Goal: Information Seeking & Learning: Find specific fact

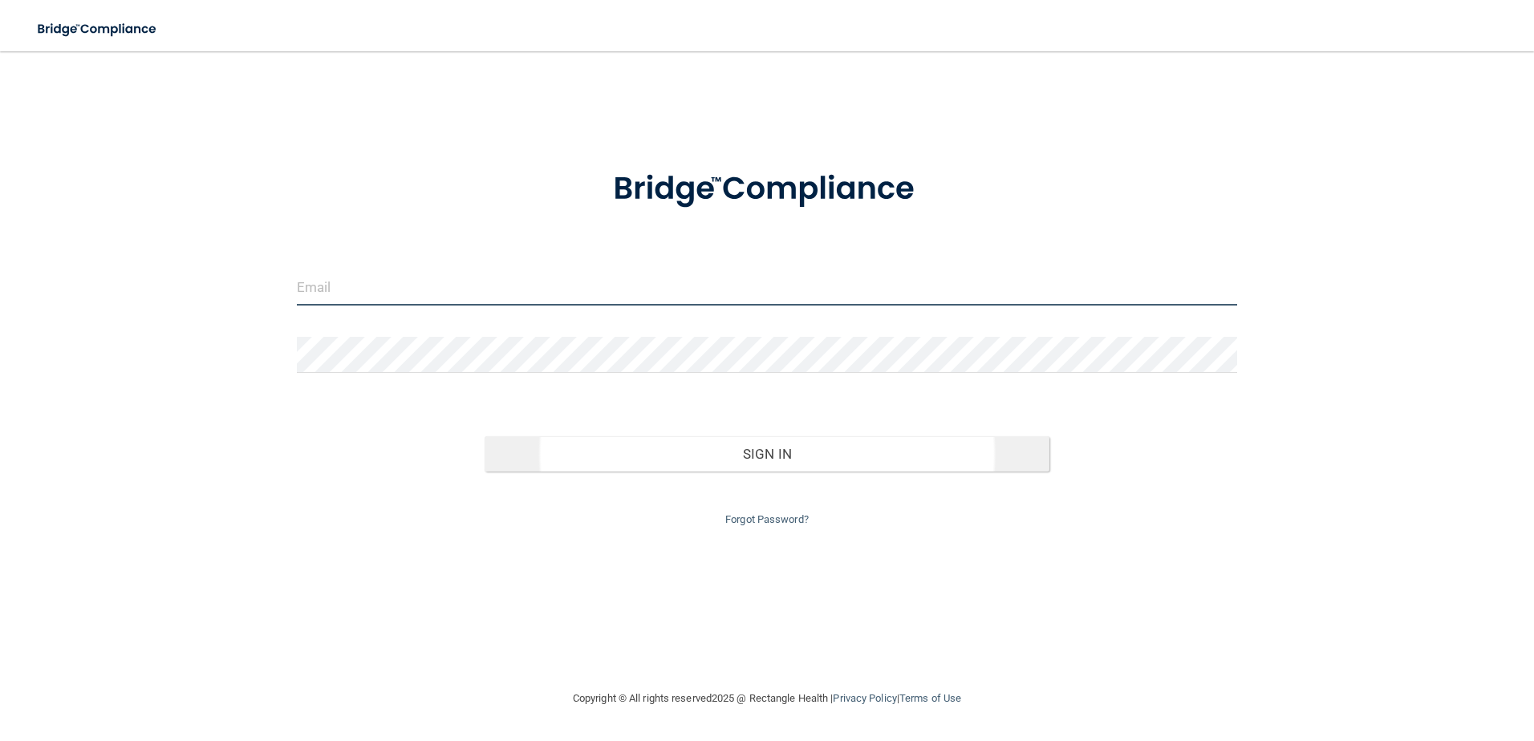
type input "[EMAIL_ADDRESS][DOMAIN_NAME]"
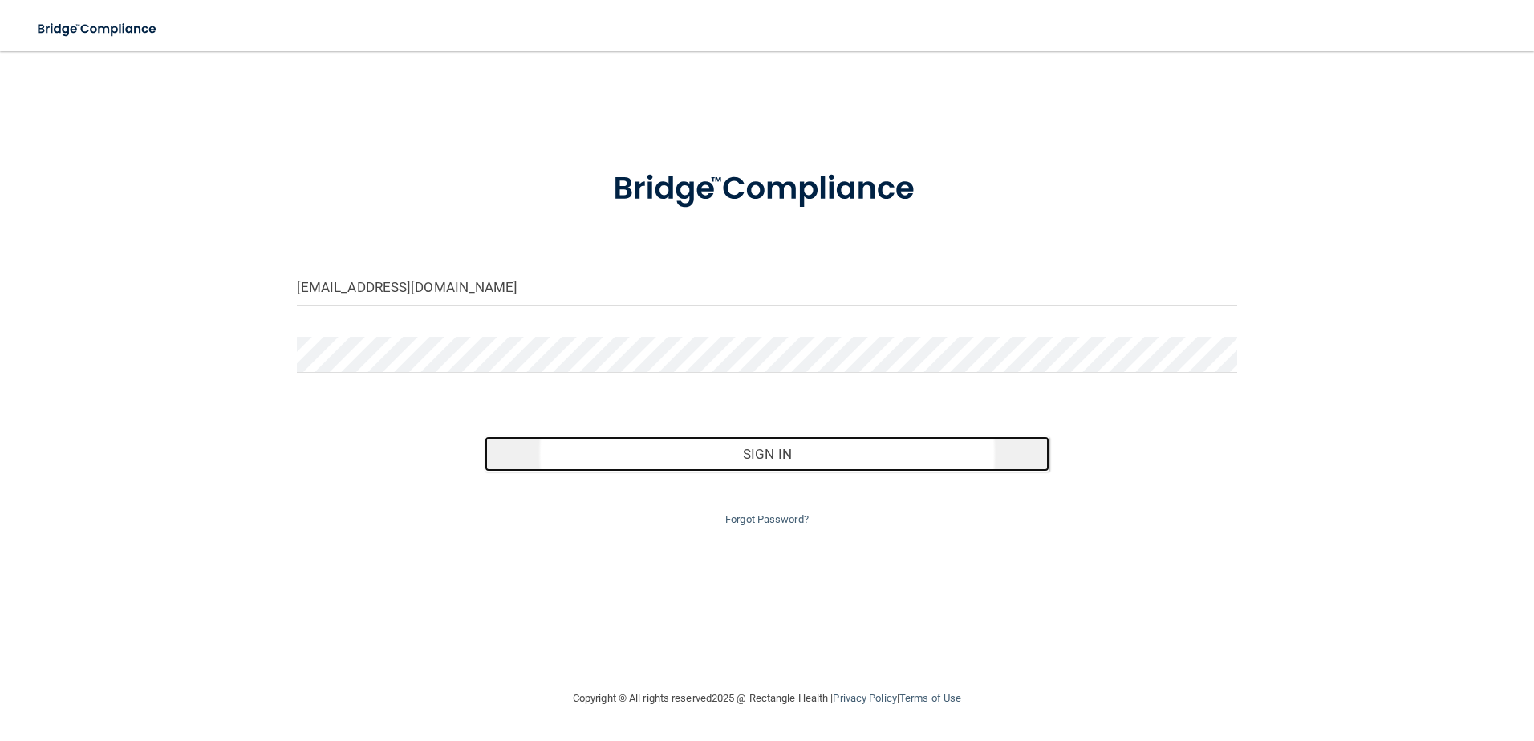
click at [680, 460] on button "Sign In" at bounding box center [767, 454] width 565 height 35
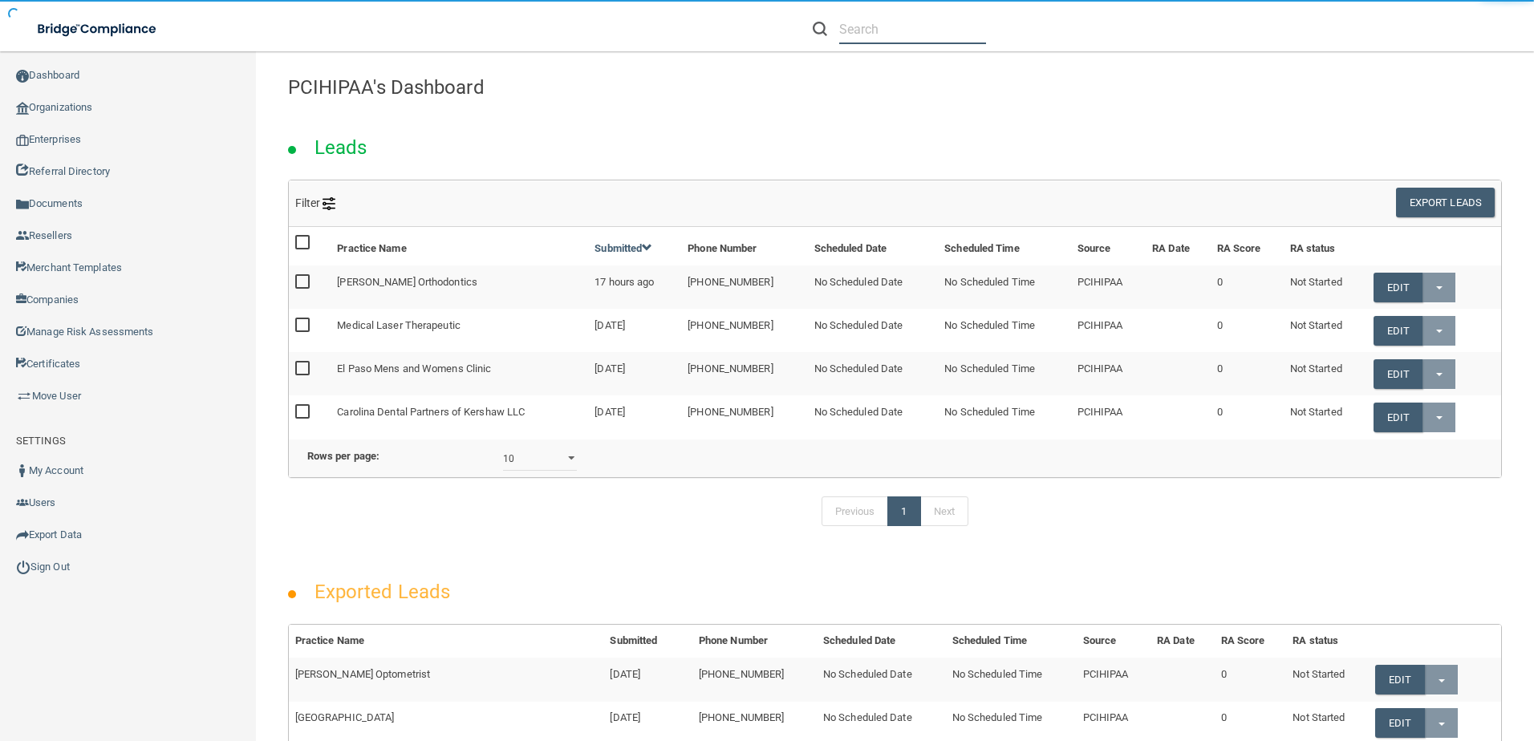
click at [859, 36] on input "text" at bounding box center [912, 29] width 147 height 30
paste input "Shine Dental - [GEOGRAPHIC_DATA]"
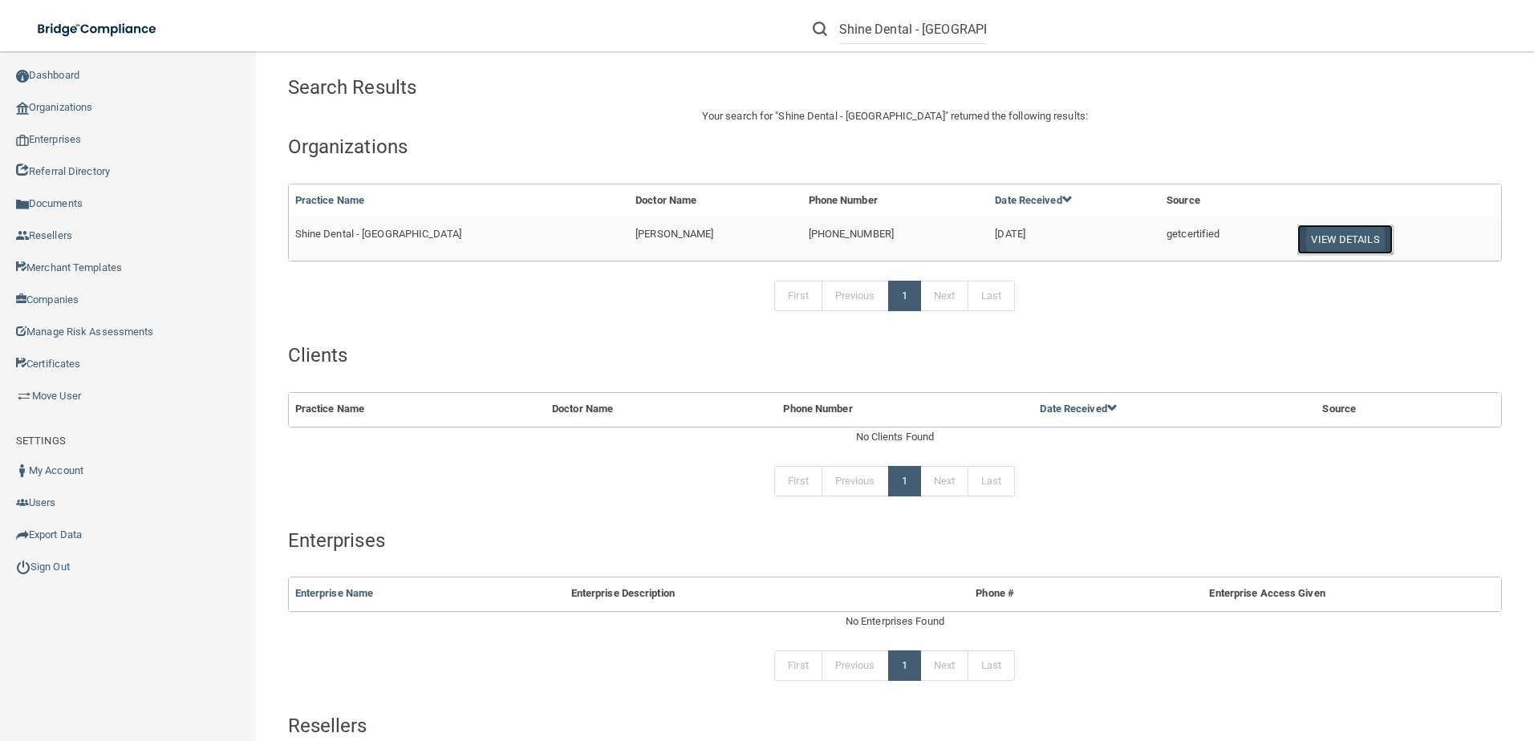
click at [1300, 240] on button "View Details" at bounding box center [1345, 240] width 95 height 30
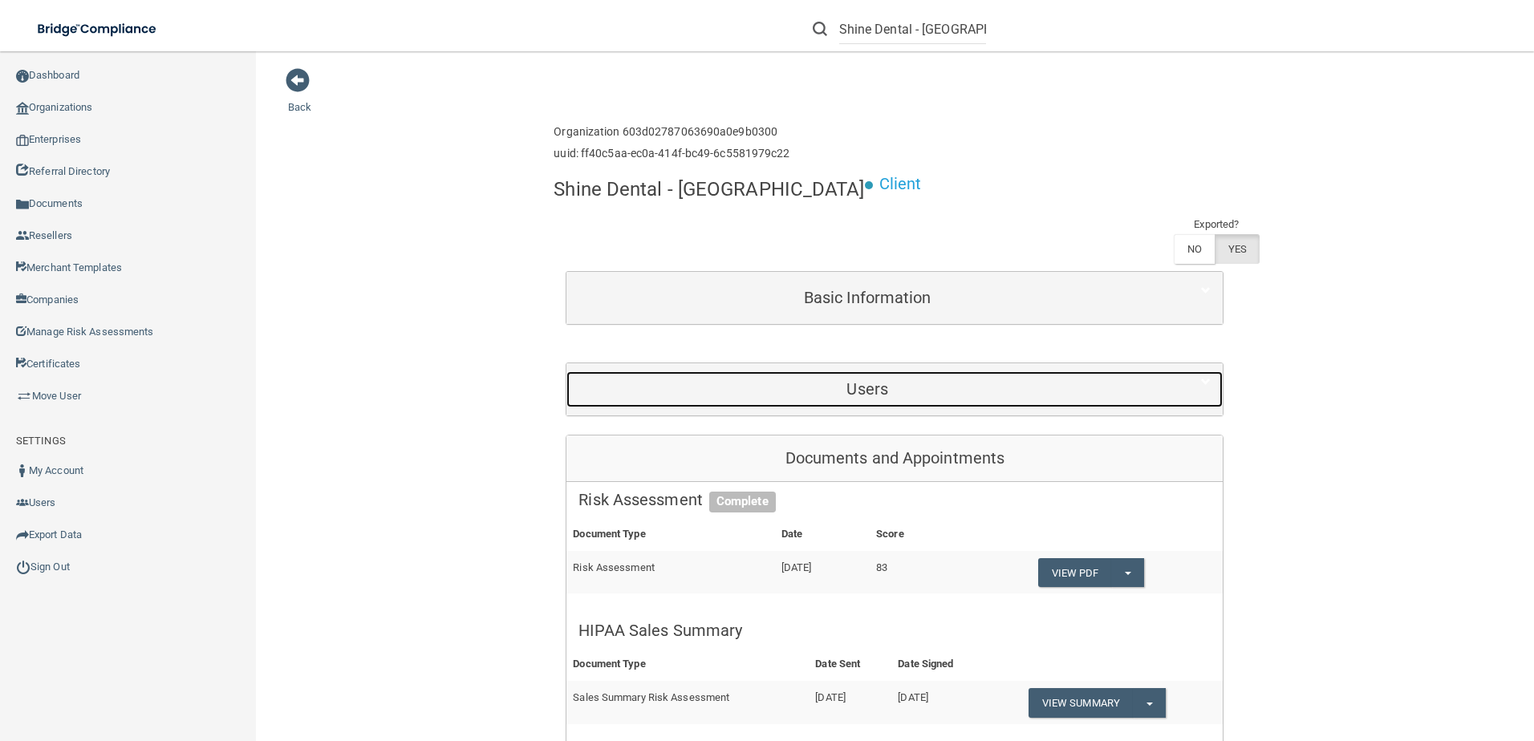
click at [943, 380] on h5 "Users" at bounding box center [868, 389] width 578 height 18
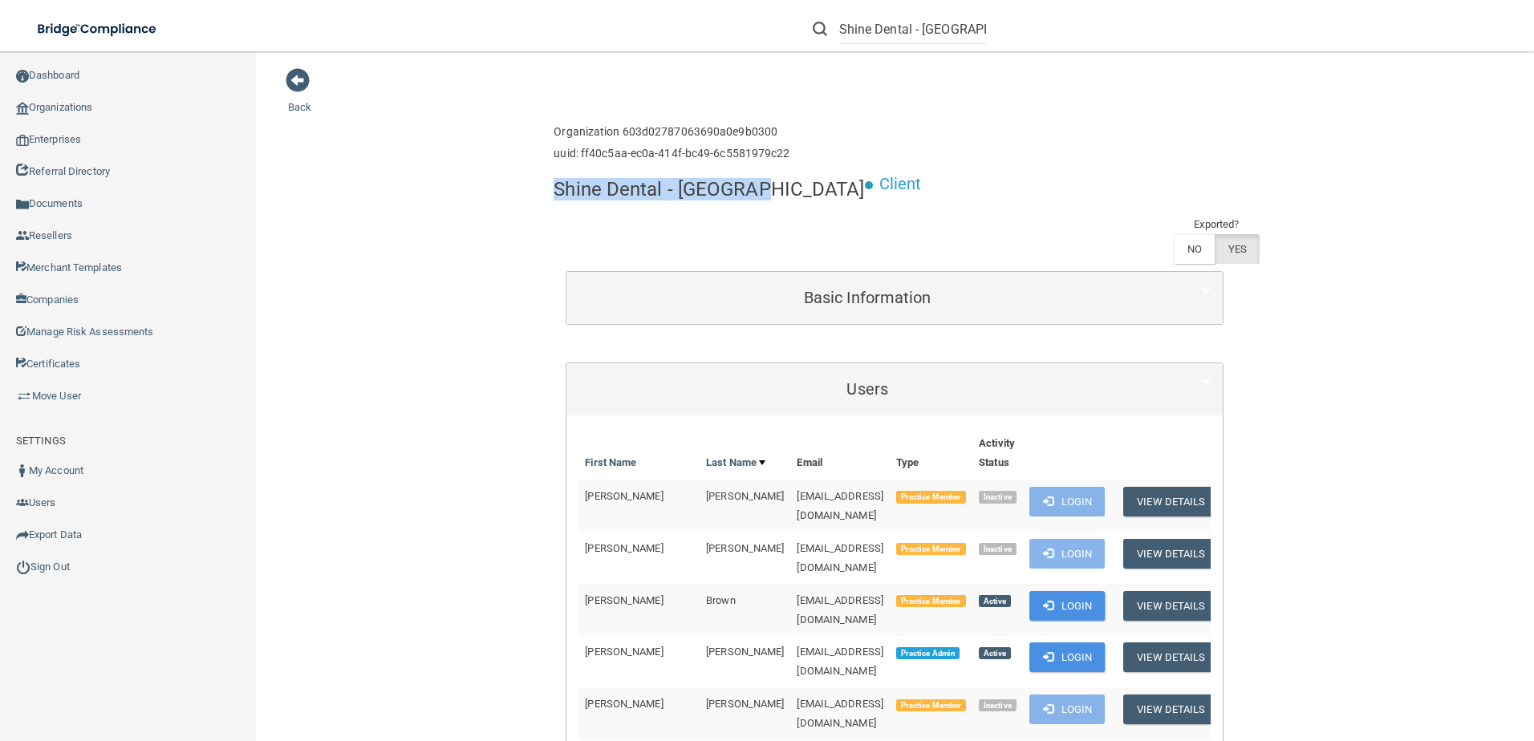
drag, startPoint x: 752, startPoint y: 197, endPoint x: 542, endPoint y: 191, distance: 210.3
copy h4 "Shine Dental - [GEOGRAPHIC_DATA]"
click at [974, 32] on input "Shine Dental - [GEOGRAPHIC_DATA]" at bounding box center [912, 29] width 147 height 30
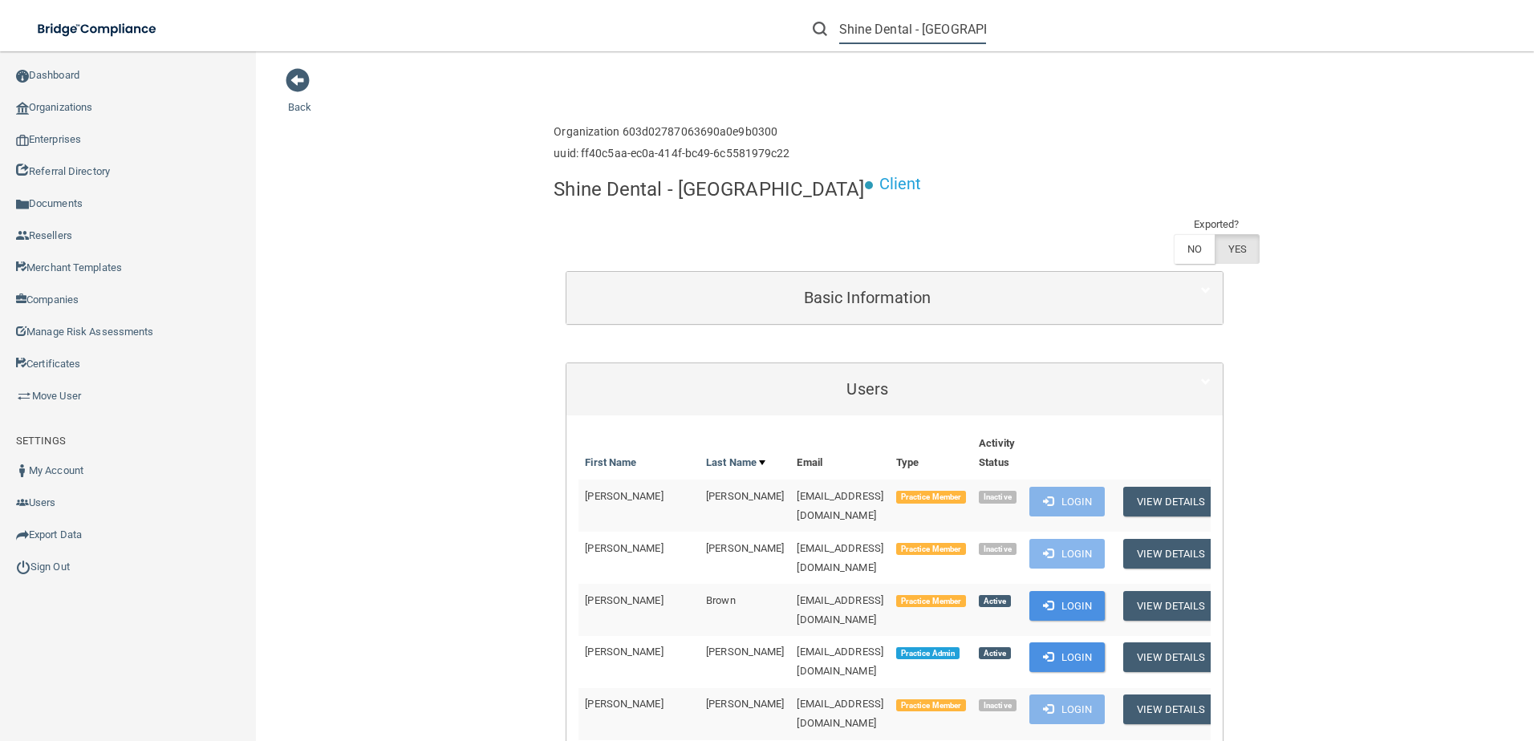
click at [860, 21] on input "Shine Dental - [GEOGRAPHIC_DATA]" at bounding box center [912, 29] width 147 height 30
click at [862, 21] on input "Shine Dental - [GEOGRAPHIC_DATA]" at bounding box center [912, 29] width 147 height 30
paste input "RH-00026091"
type input "R"
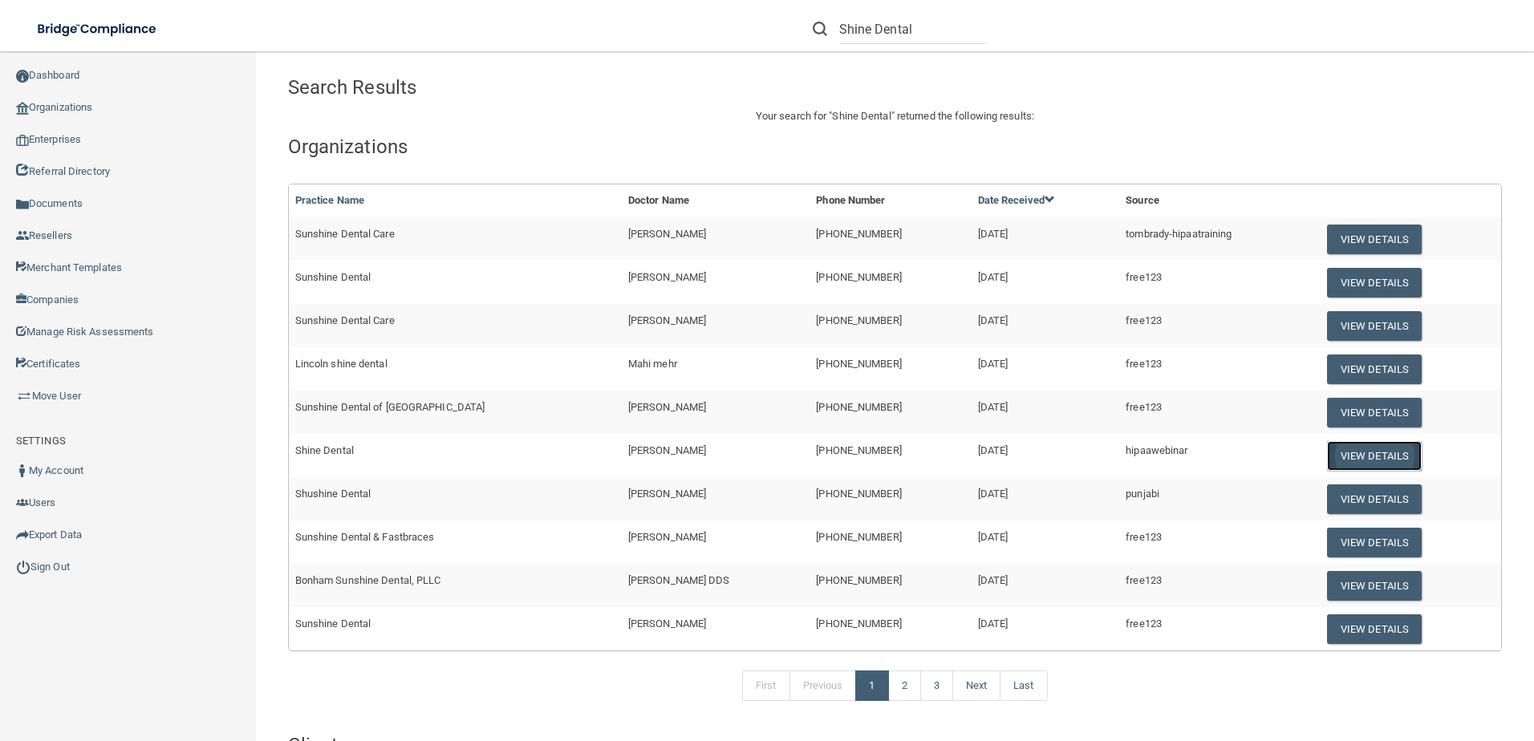
click at [1350, 461] on button "View Details" at bounding box center [1374, 456] width 95 height 30
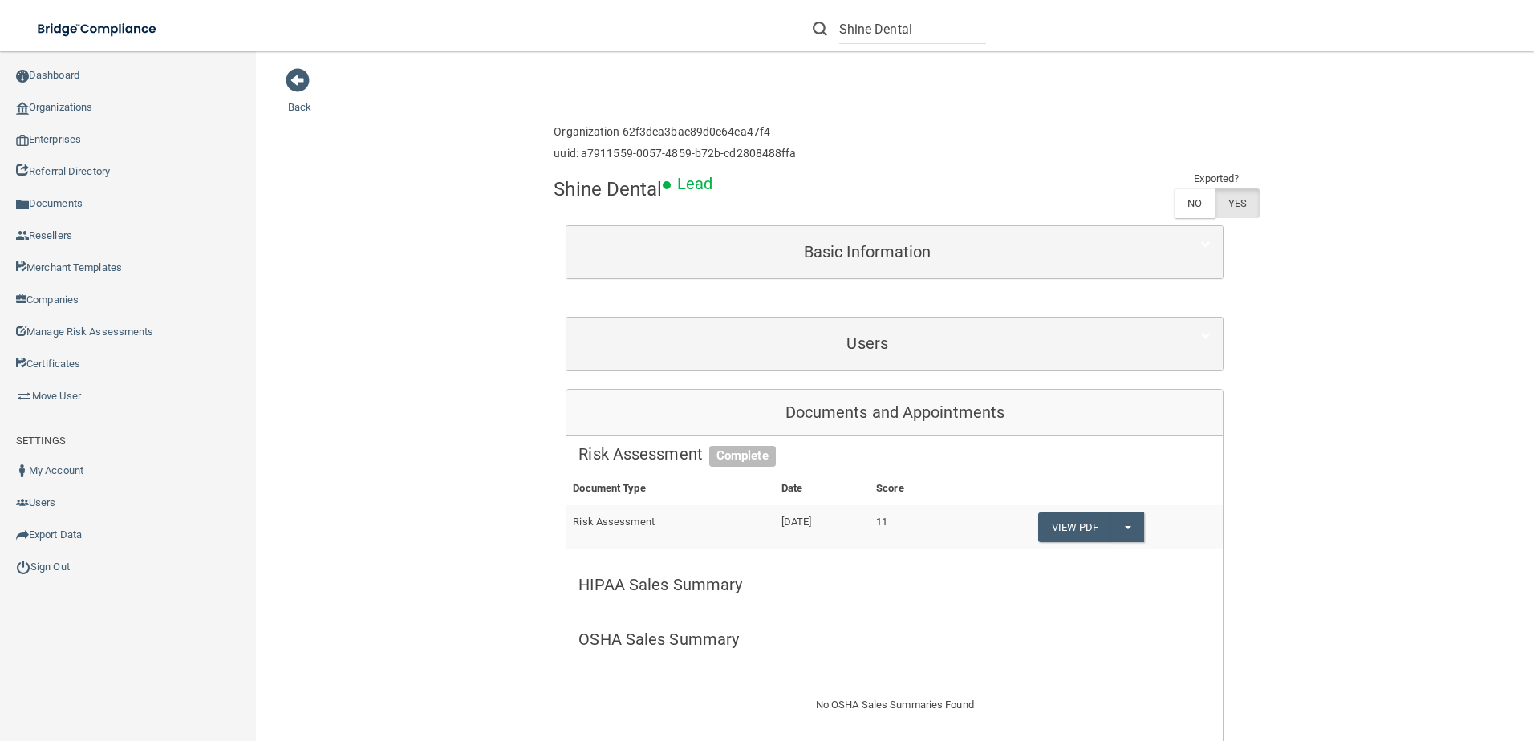
click at [307, 80] on span at bounding box center [298, 80] width 24 height 24
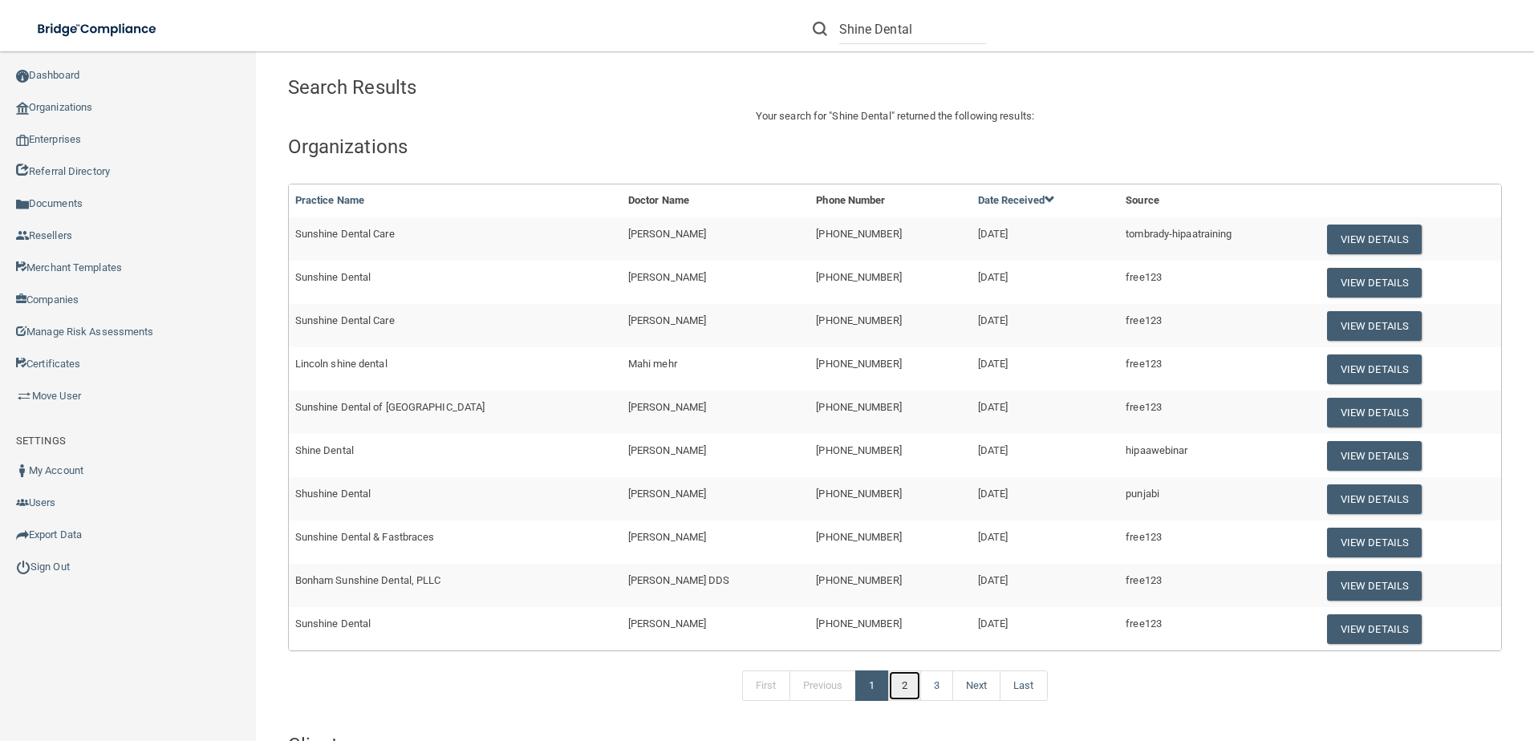
click at [910, 689] on link "2" at bounding box center [904, 686] width 33 height 30
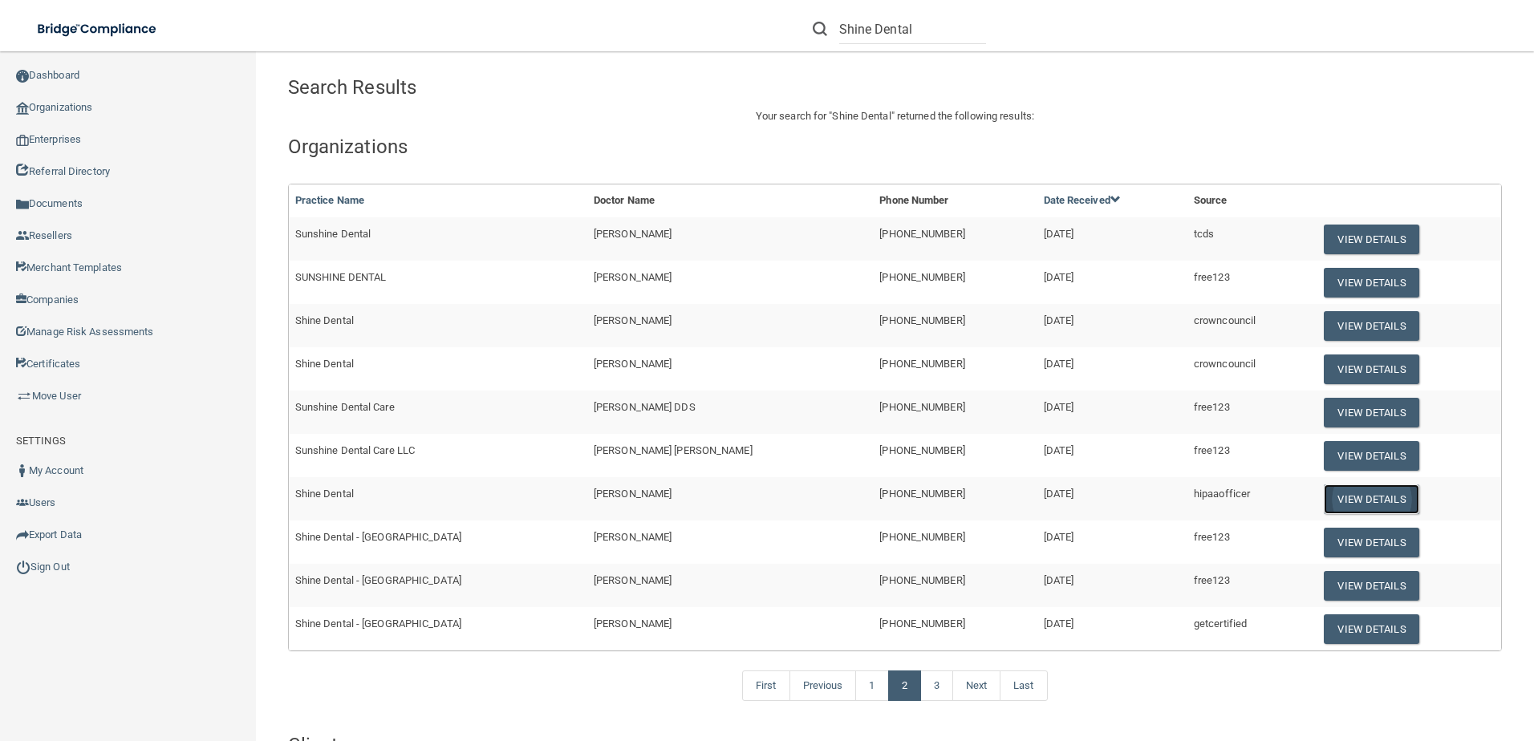
click at [1350, 505] on button "View Details" at bounding box center [1371, 500] width 95 height 30
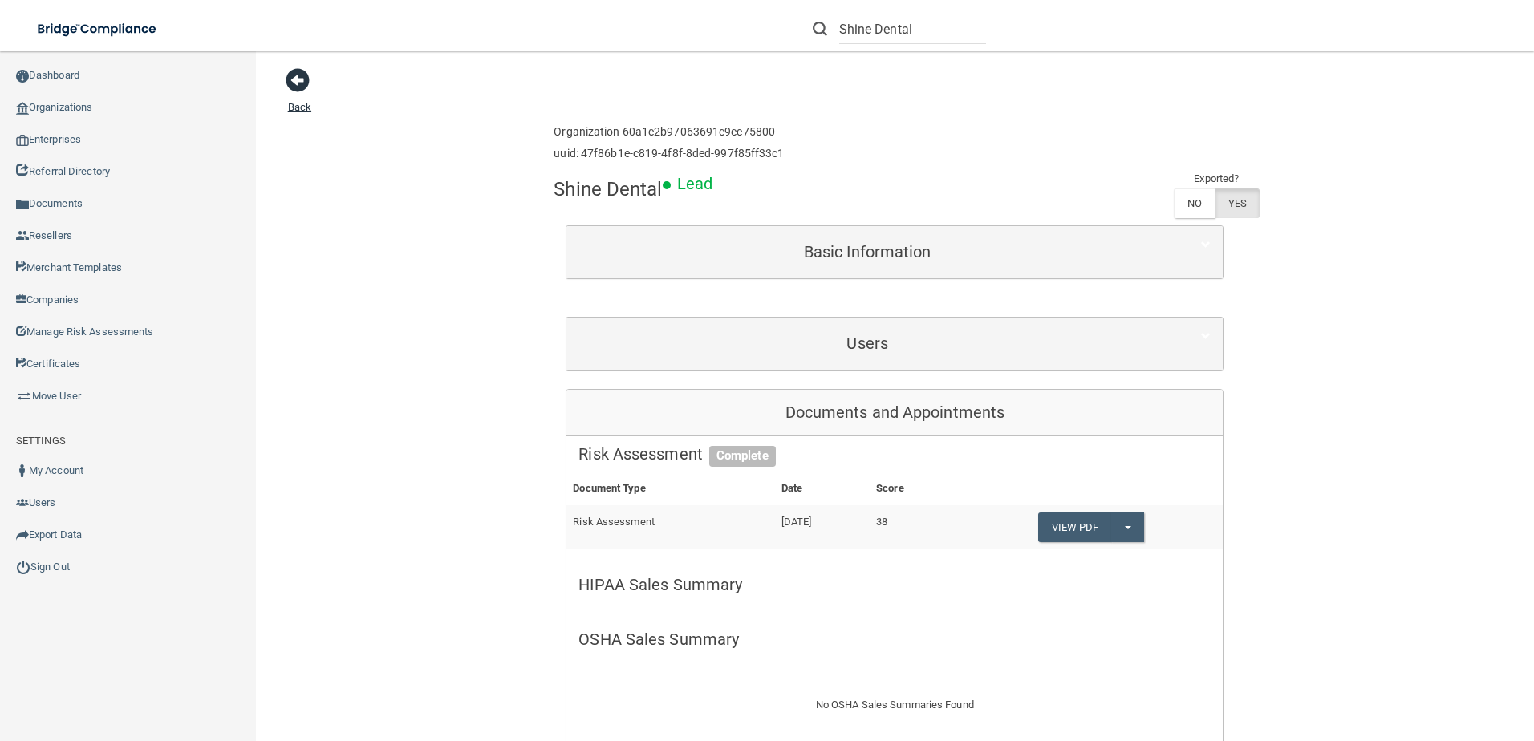
click at [300, 84] on span at bounding box center [298, 80] width 24 height 24
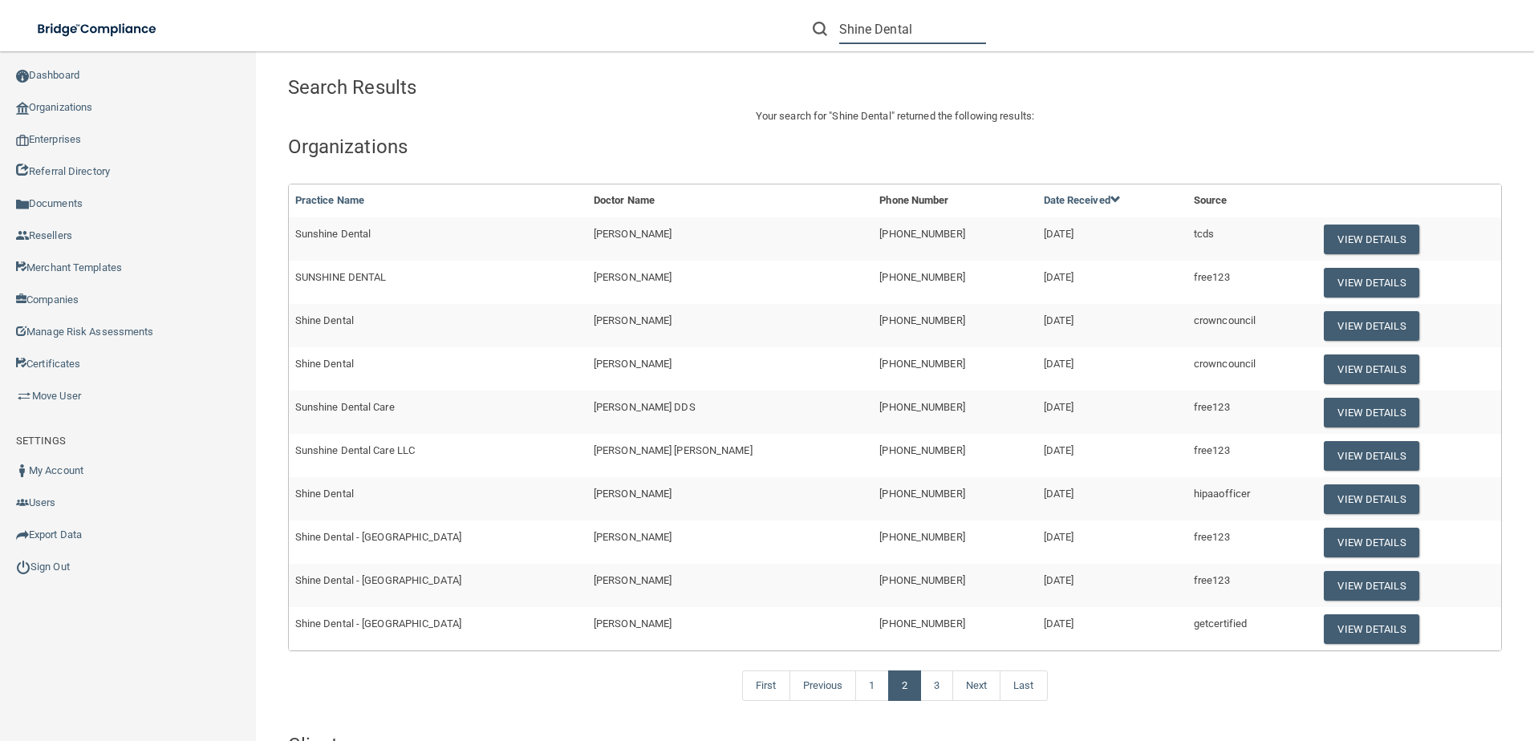
click at [893, 37] on input "Shine Dental" at bounding box center [912, 29] width 147 height 30
click at [894, 35] on input "Shine Dental" at bounding box center [912, 29] width 147 height 30
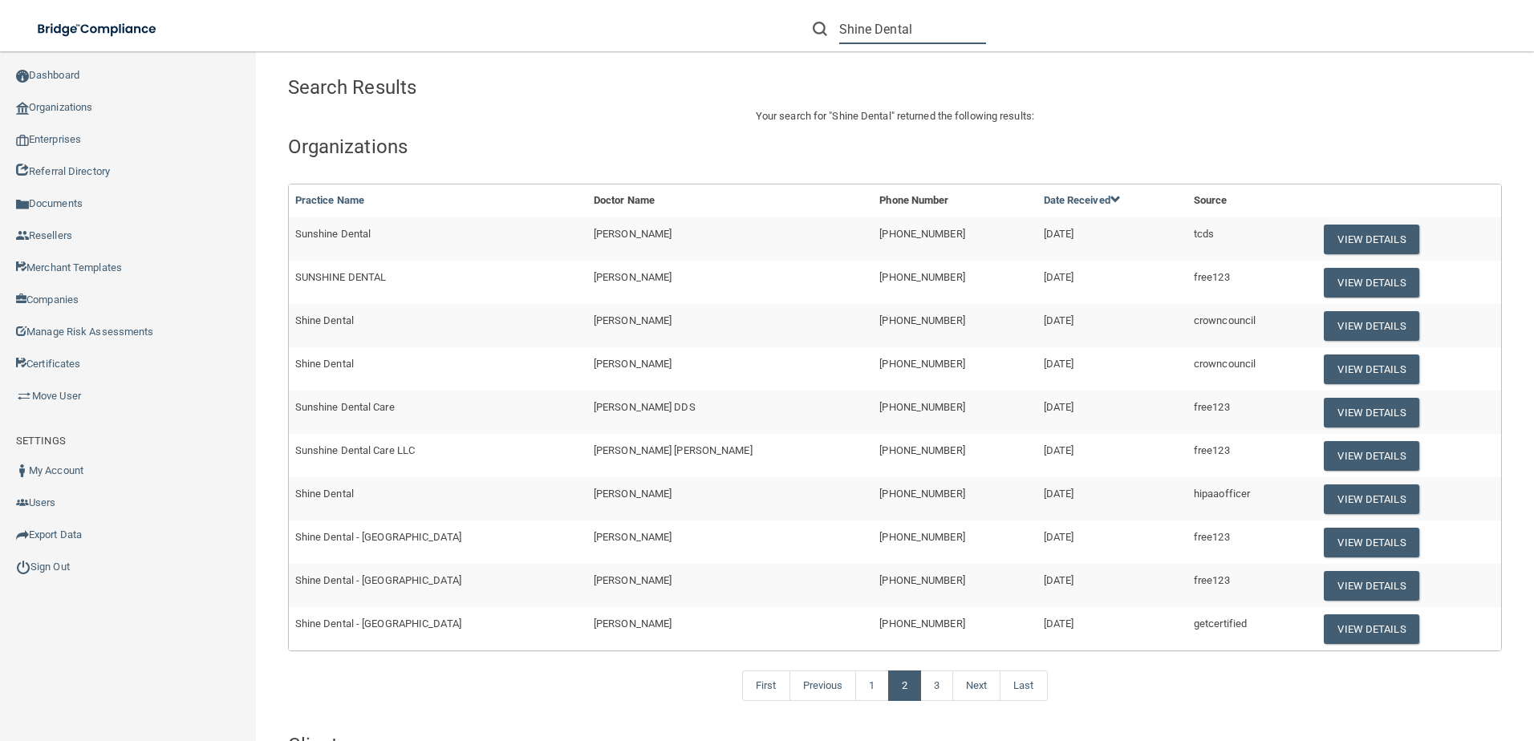
click at [894, 35] on input "Shine Dental" at bounding box center [912, 29] width 147 height 30
paste input "[PERSON_NAME][EMAIL_ADDRESS][DOMAIN_NAME]"
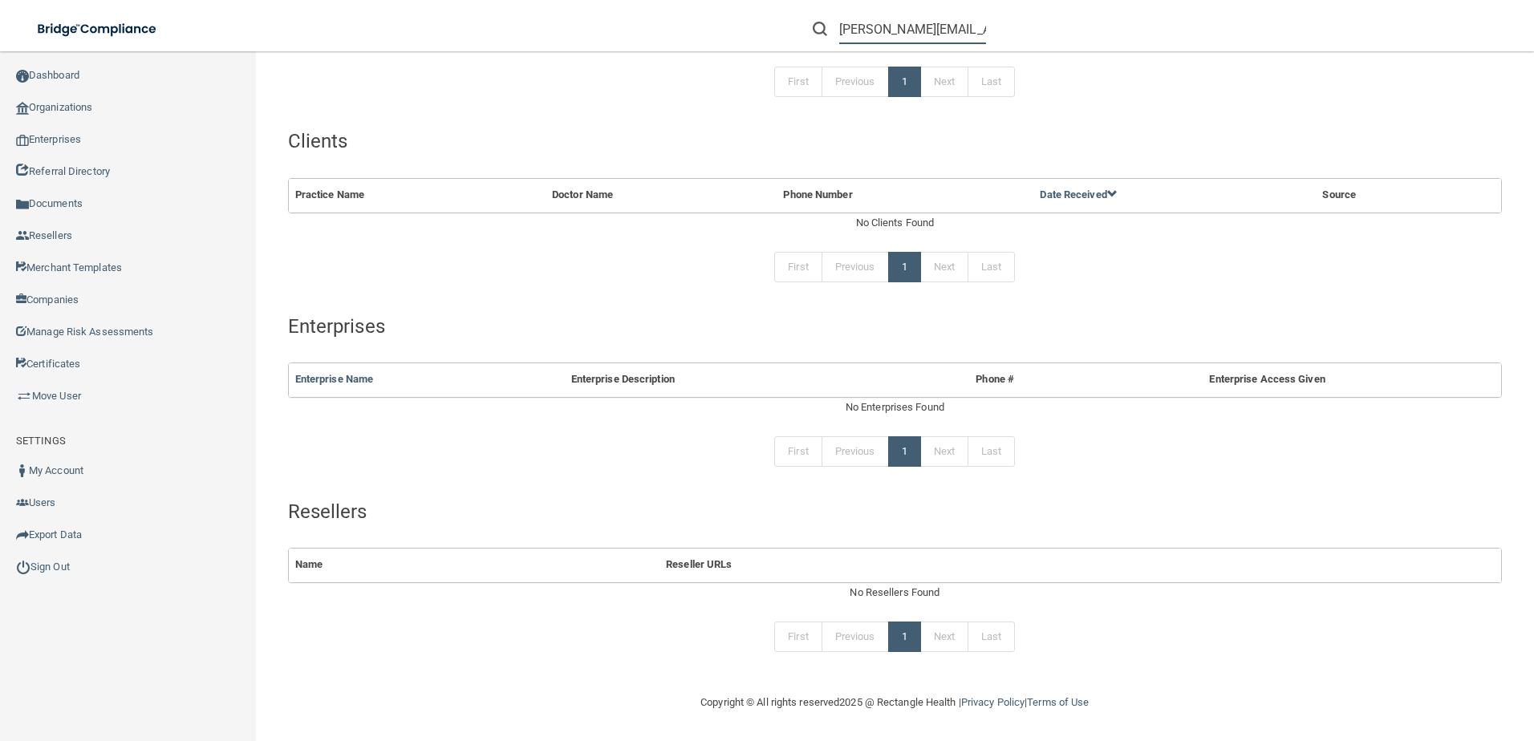
click at [868, 32] on input "[PERSON_NAME][EMAIL_ADDRESS][DOMAIN_NAME]" at bounding box center [912, 29] width 147 height 30
click at [794, 130] on div "Search Results Your search for " [PERSON_NAME][EMAIL_ADDRESS][DOMAIN_NAME] " re…" at bounding box center [895, 276] width 1214 height 801
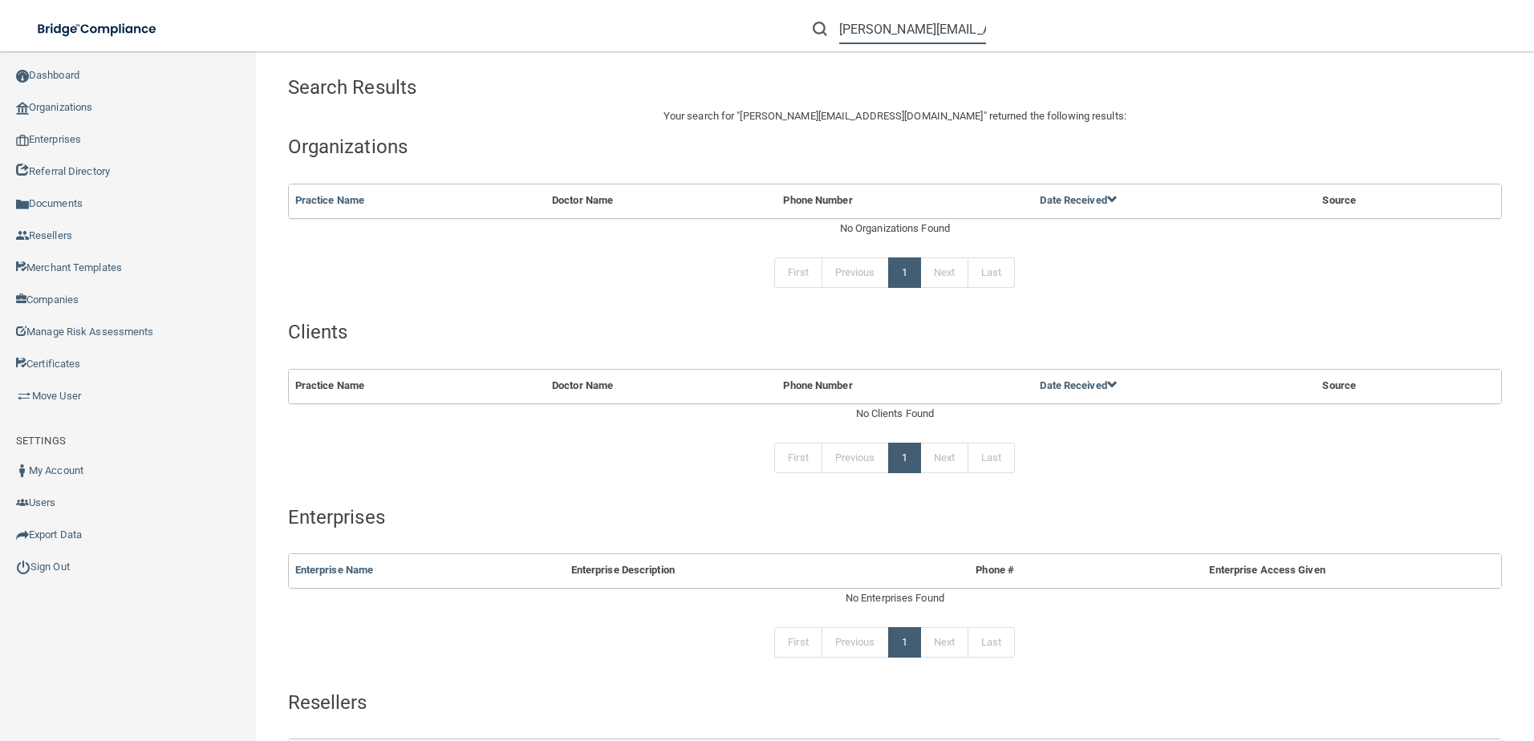
click at [897, 27] on input "[PERSON_NAME][EMAIL_ADDRESS][DOMAIN_NAME]" at bounding box center [912, 29] width 147 height 30
paste input "[PERSON_NAME]"
click at [869, 30] on input "[PERSON_NAME]" at bounding box center [912, 29] width 147 height 30
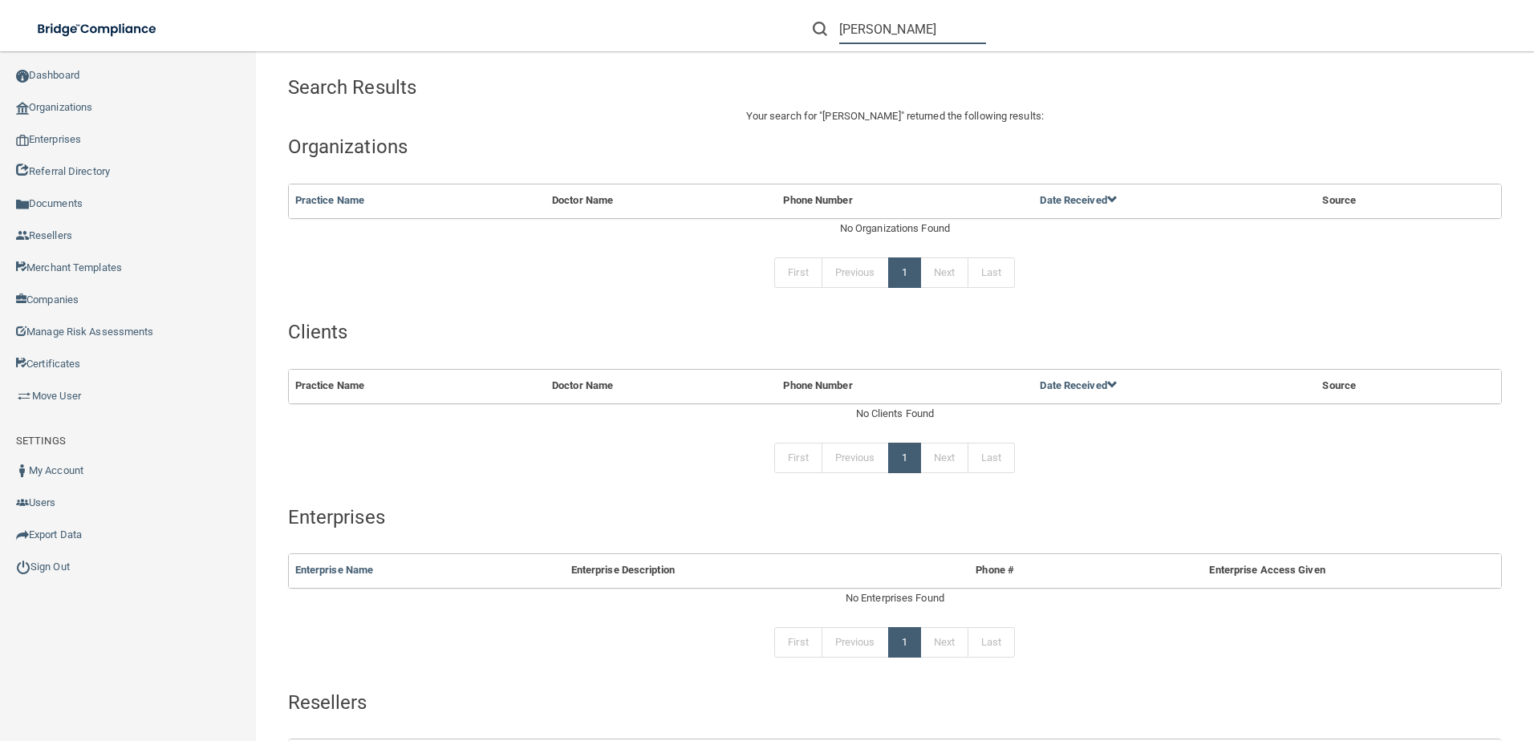
drag, startPoint x: 911, startPoint y: 26, endPoint x: 783, endPoint y: 14, distance: 128.1
click at [783, 14] on div "[PERSON_NAME] Manage My Enterprise Manage My Location" at bounding box center [1087, 29] width 895 height 58
click at [910, 22] on input "Shine" at bounding box center [912, 29] width 147 height 30
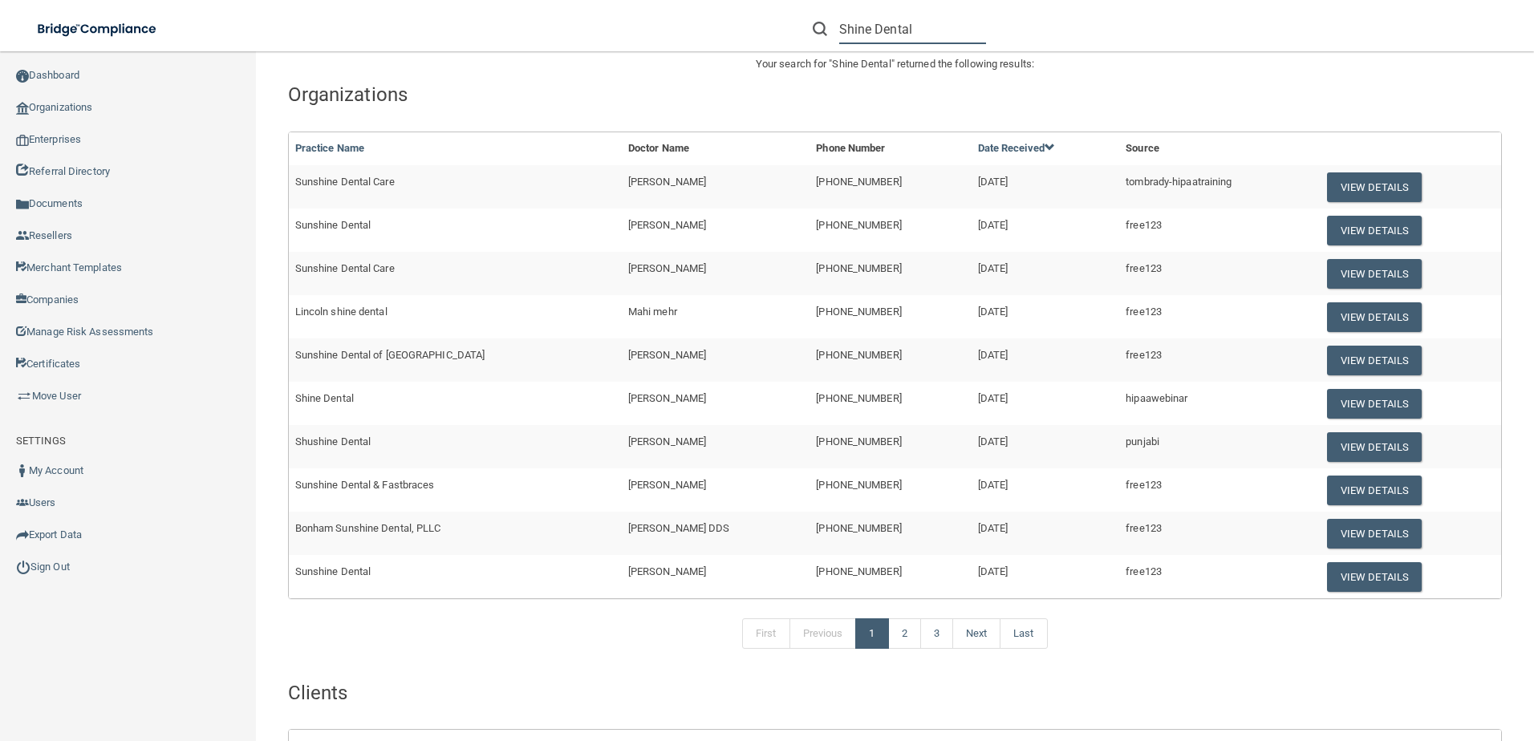
scroll to position [80, 0]
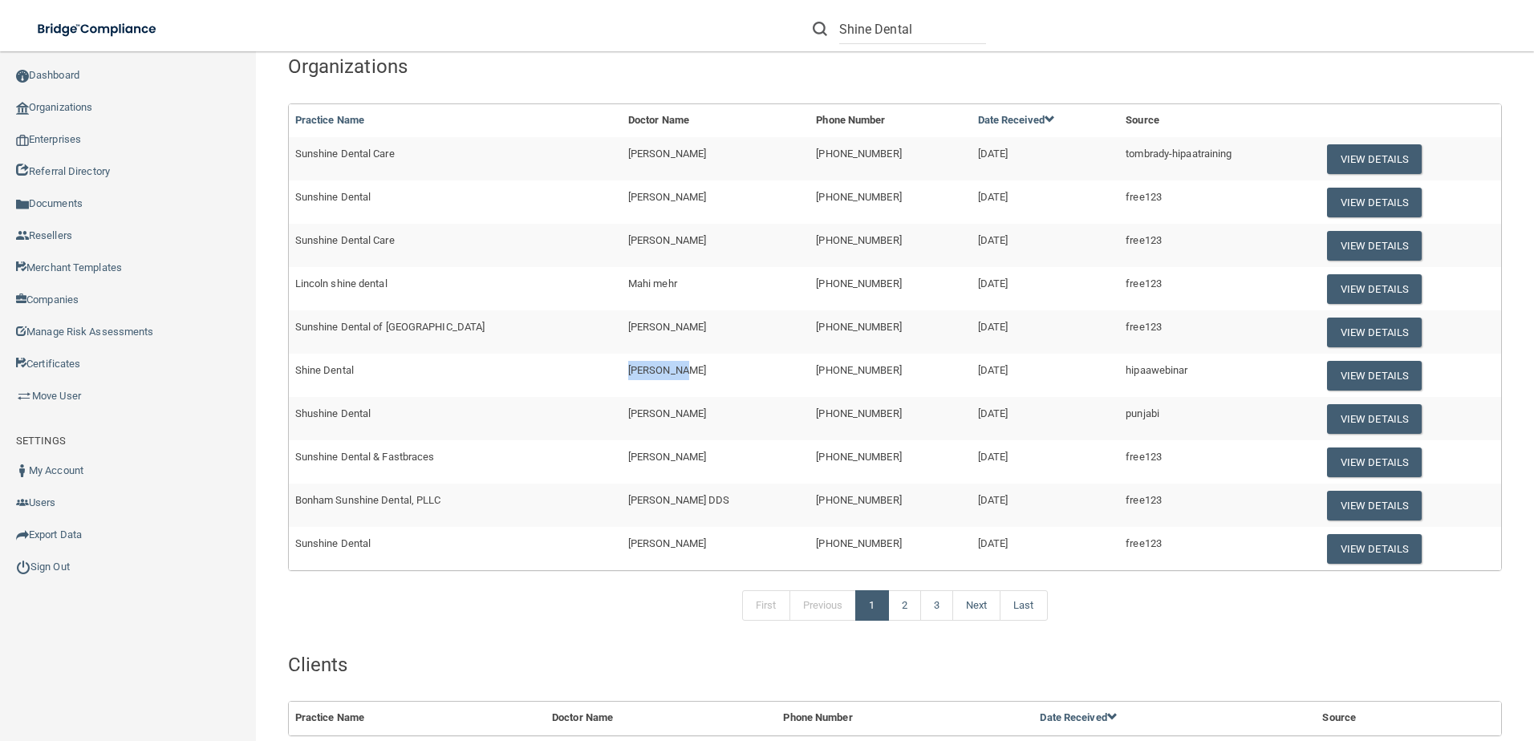
drag, startPoint x: 636, startPoint y: 367, endPoint x: 572, endPoint y: 369, distance: 63.4
click at [622, 369] on td "[PERSON_NAME]" at bounding box center [716, 375] width 189 height 43
copy span "[PERSON_NAME]"
drag, startPoint x: 932, startPoint y: 36, endPoint x: 831, endPoint y: 27, distance: 101.5
click at [831, 27] on div "Shine Dental" at bounding box center [899, 29] width 173 height 30
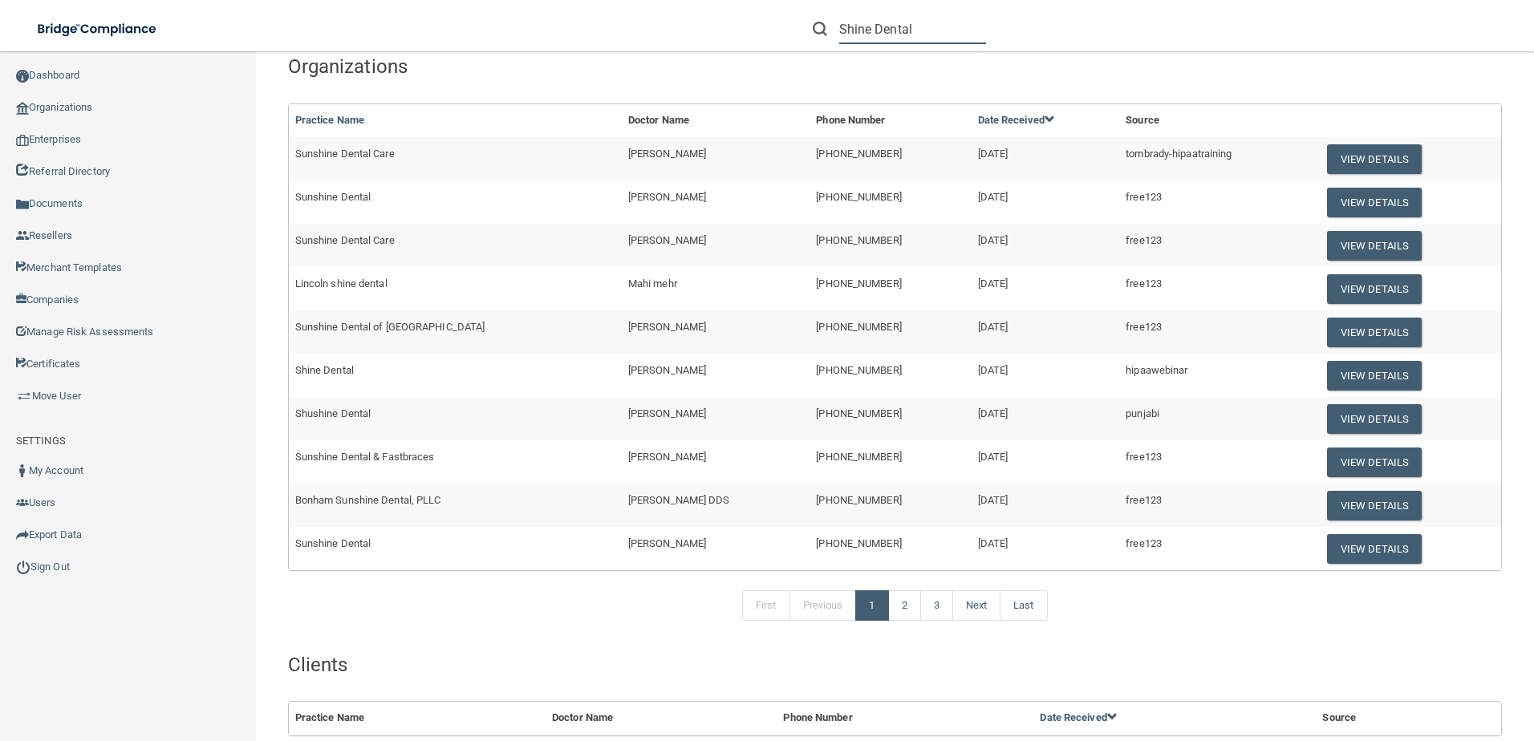
paste input "[PERSON_NAME]"
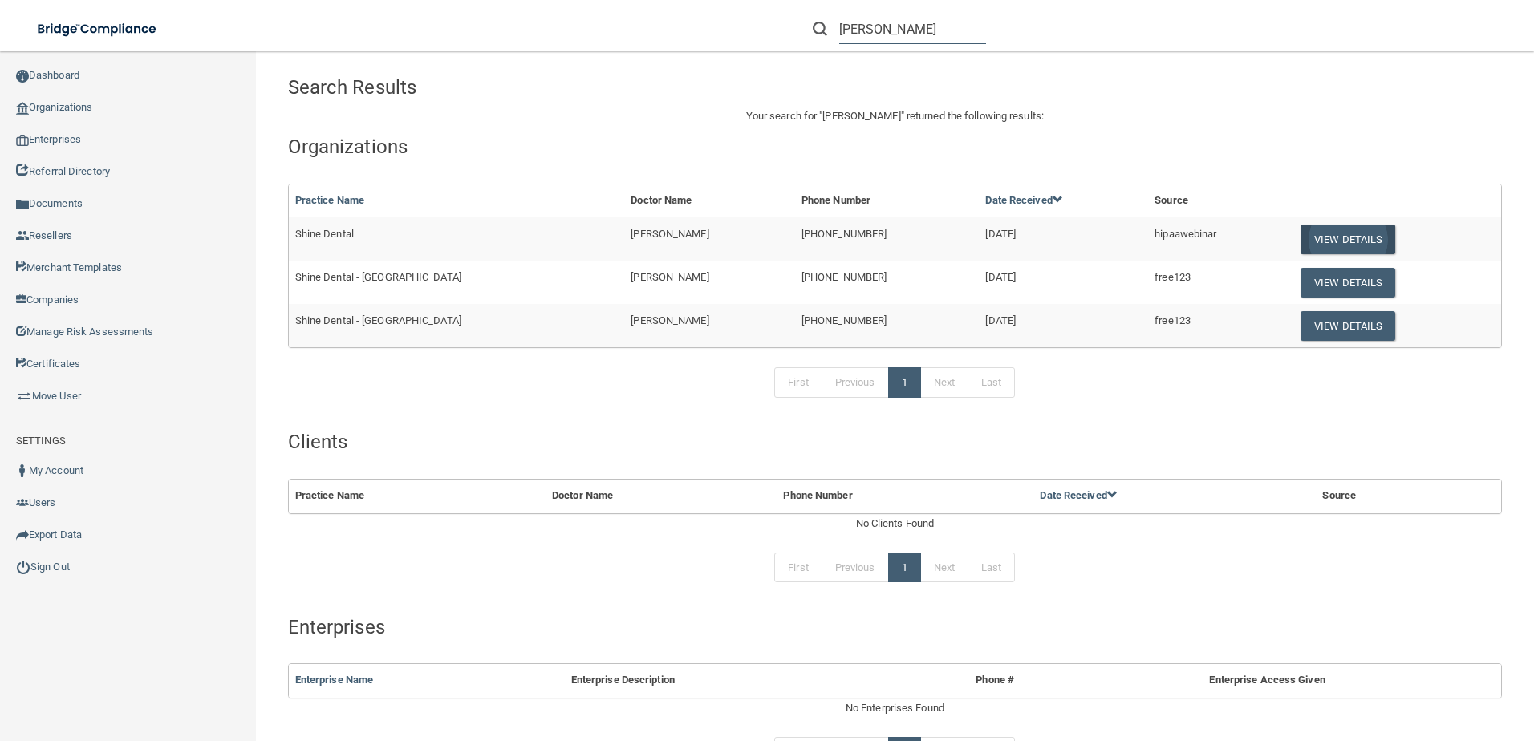
type input "[PERSON_NAME]"
click at [1303, 242] on button "View Details" at bounding box center [1348, 240] width 95 height 30
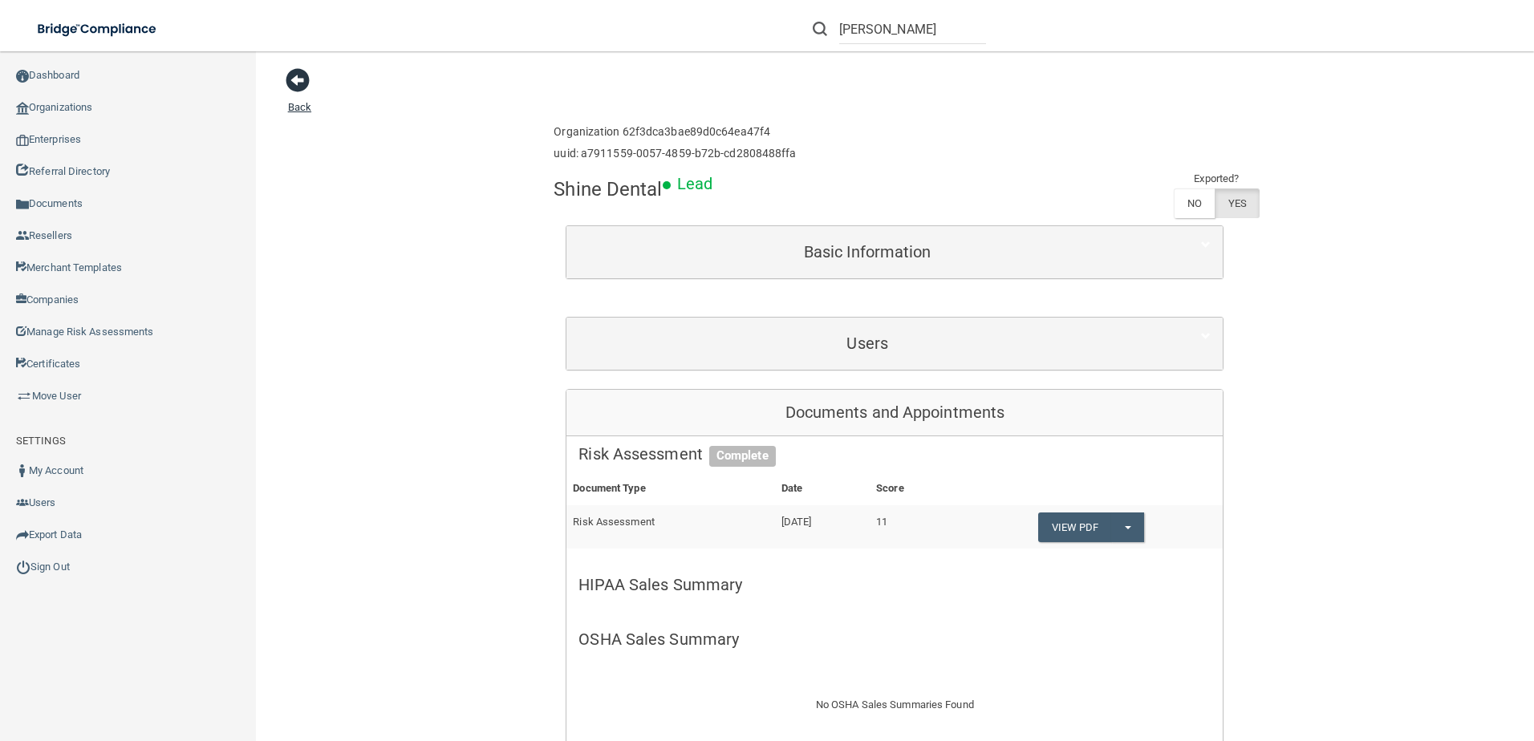
click at [304, 82] on span at bounding box center [298, 80] width 24 height 24
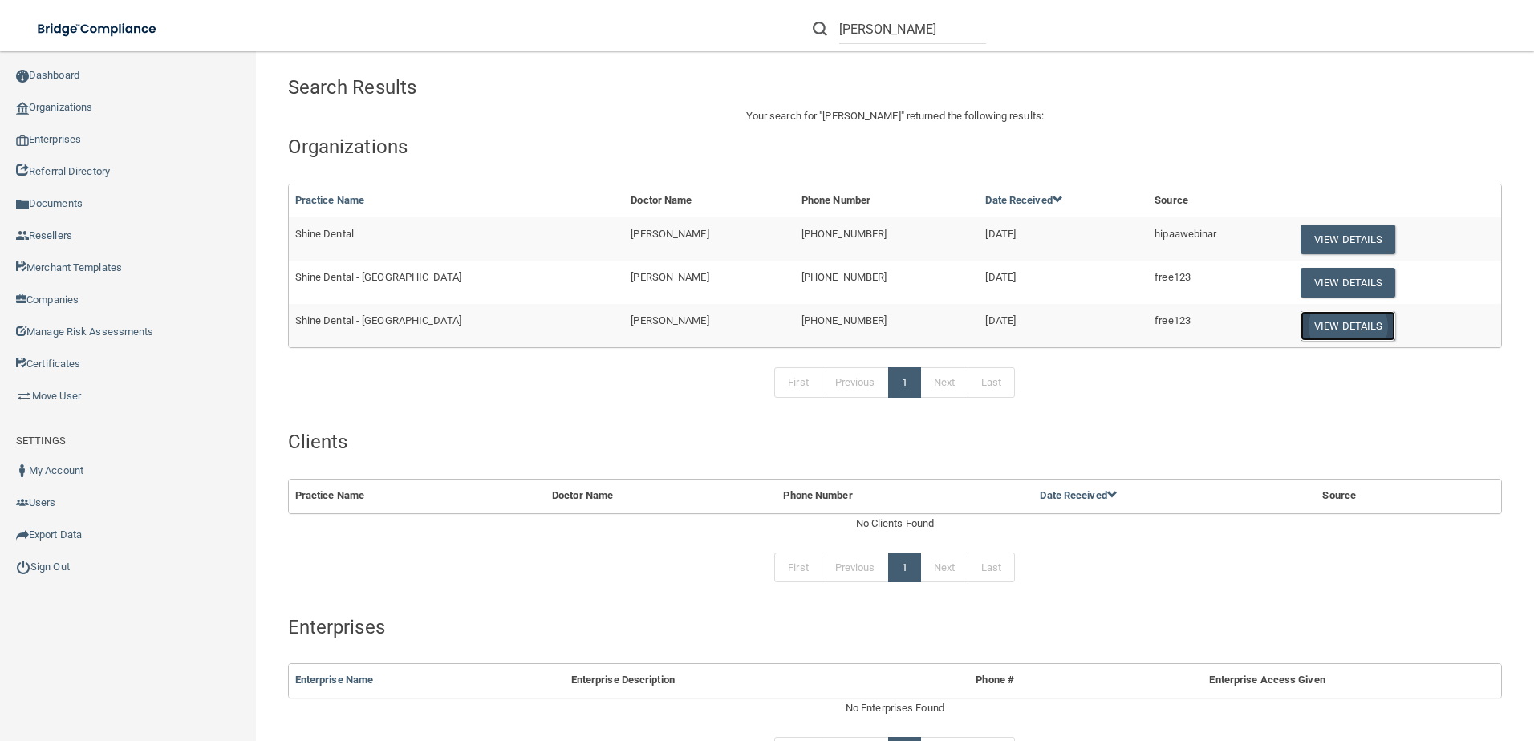
click at [1332, 335] on button "View Details" at bounding box center [1348, 326] width 95 height 30
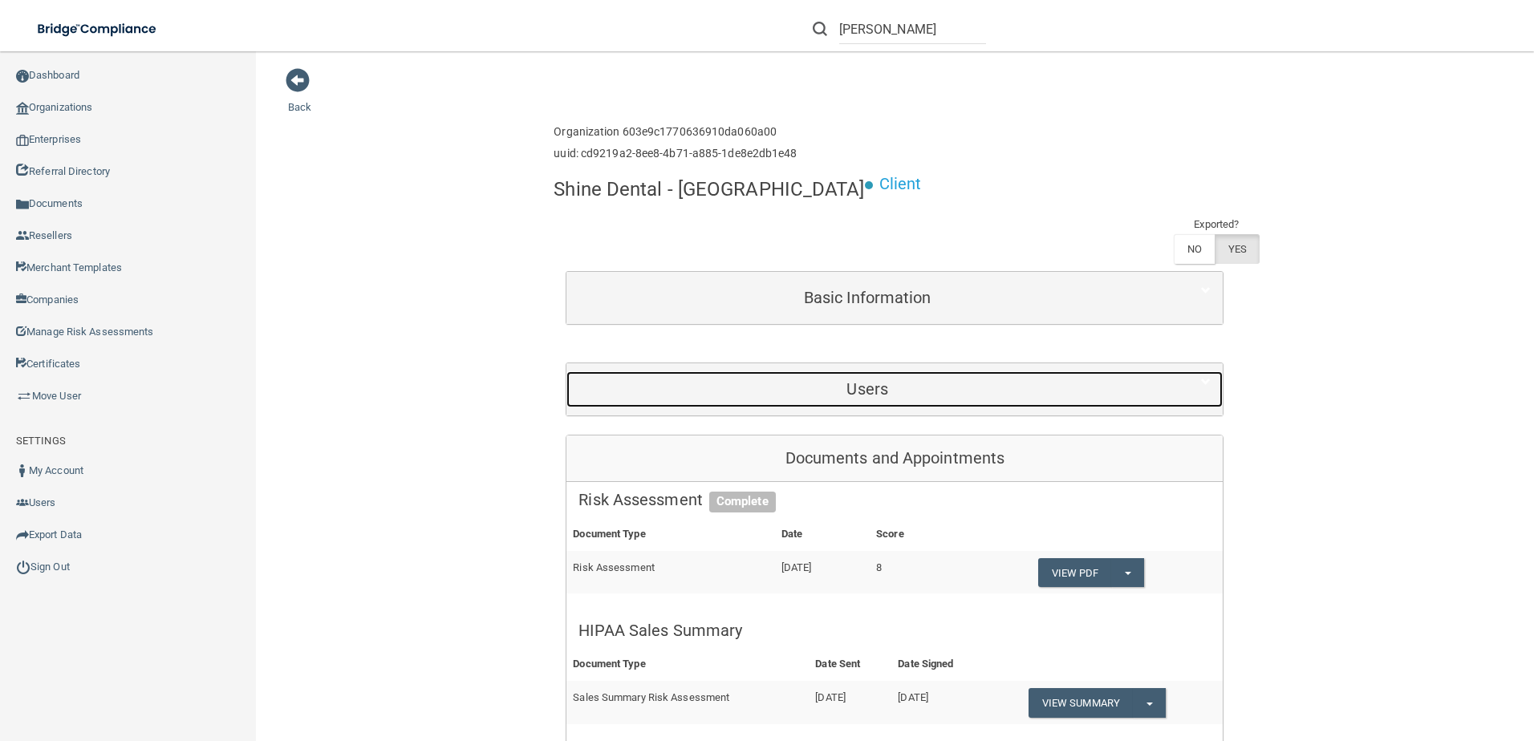
click at [668, 380] on h5 "Users" at bounding box center [868, 389] width 578 height 18
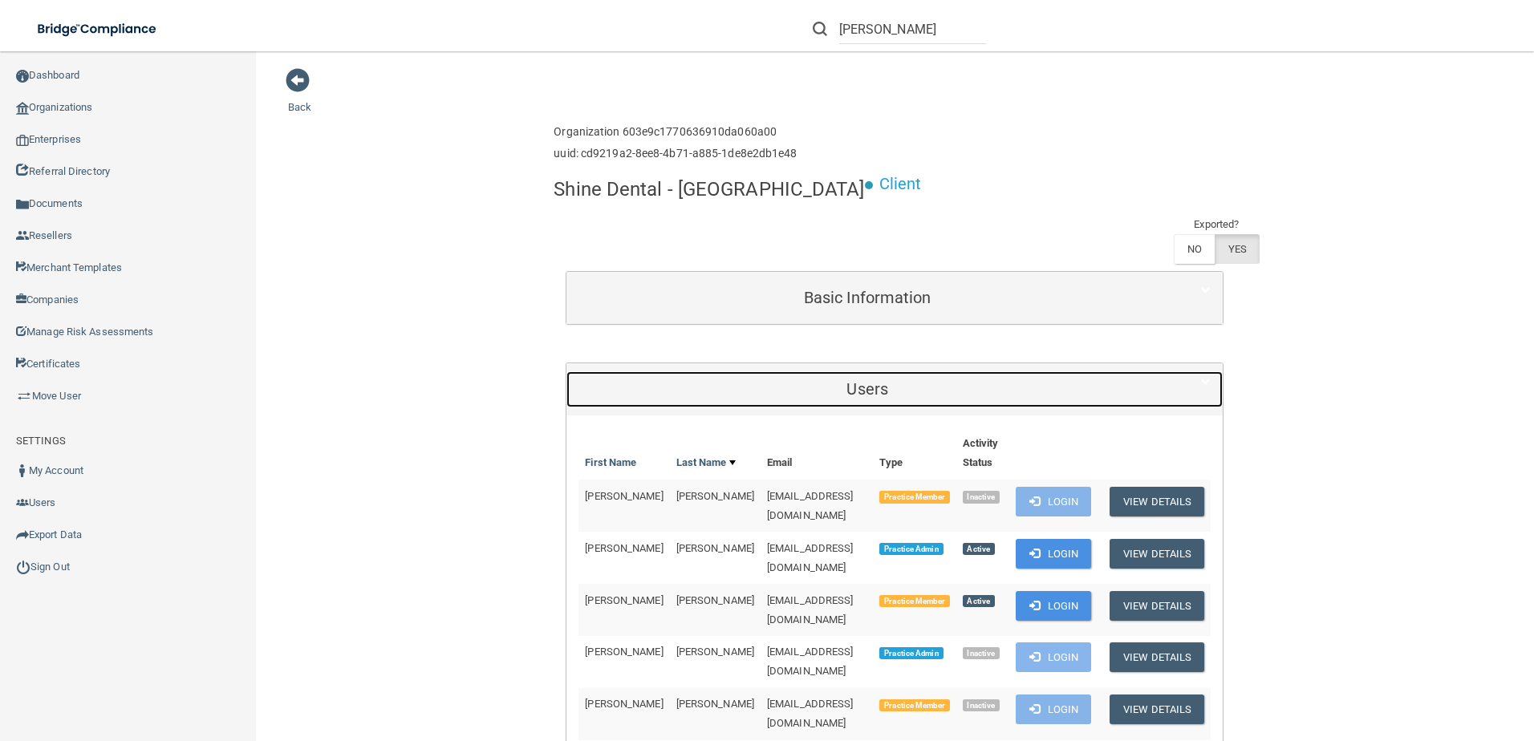
click at [952, 380] on h5 "Users" at bounding box center [868, 389] width 578 height 18
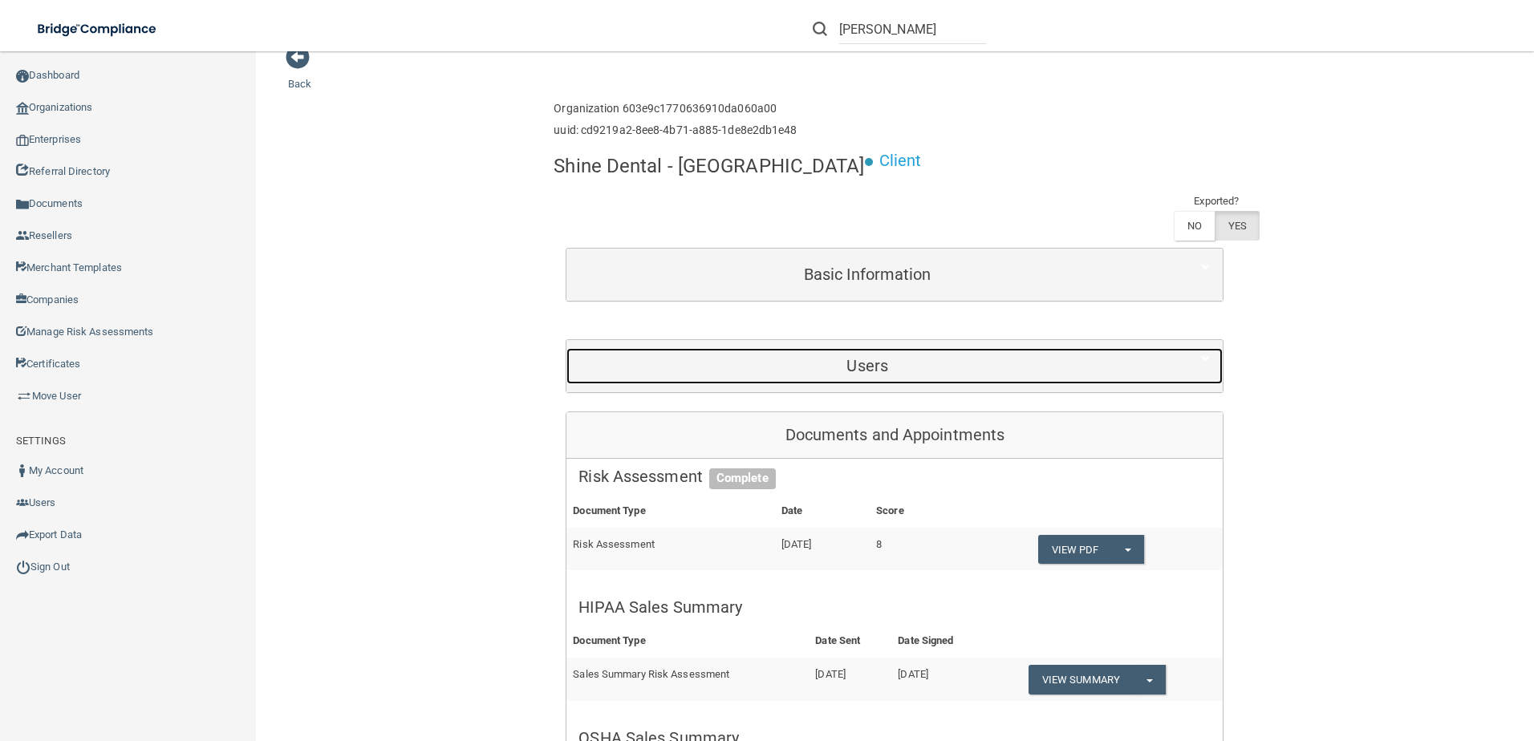
scroll to position [9, 0]
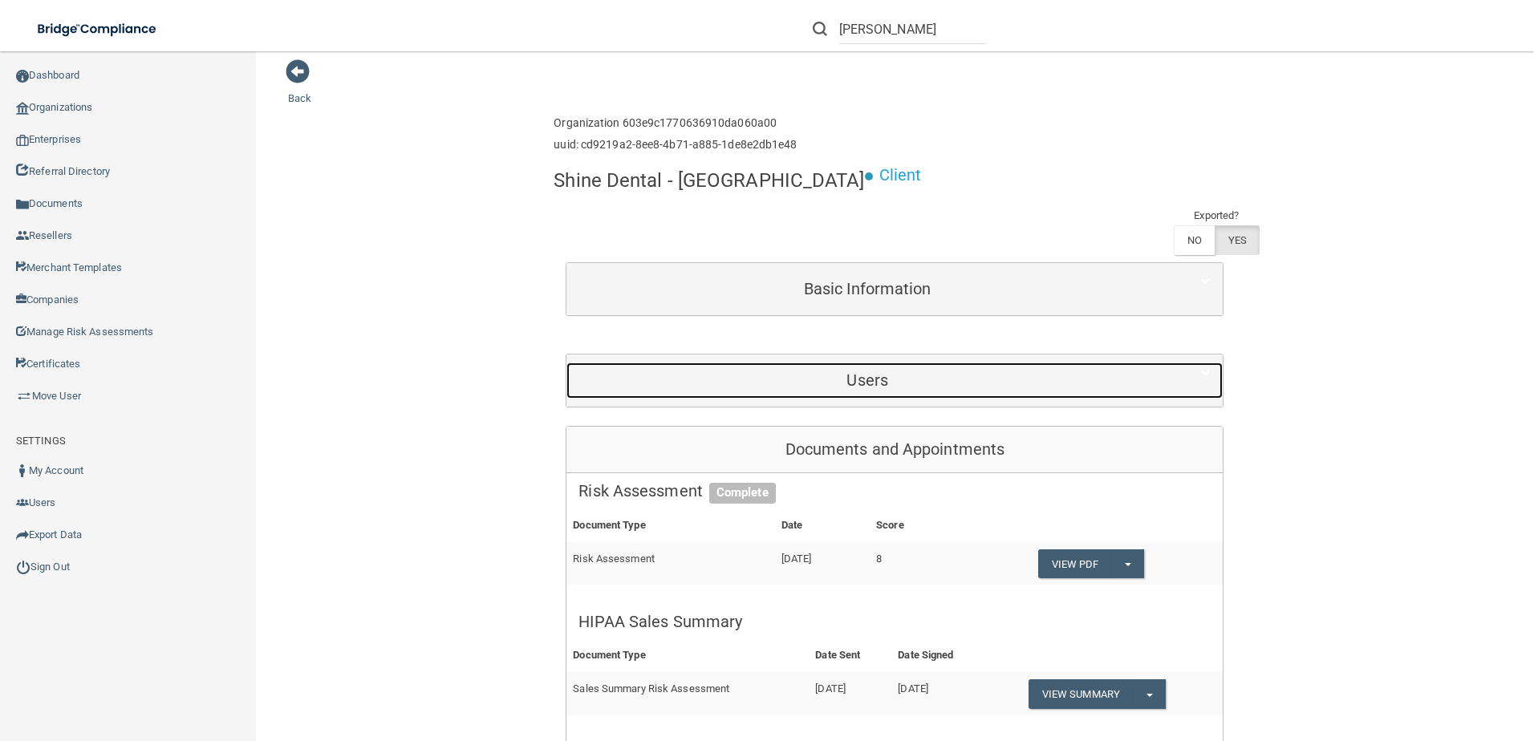
click at [803, 372] on h5 "Users" at bounding box center [868, 381] width 578 height 18
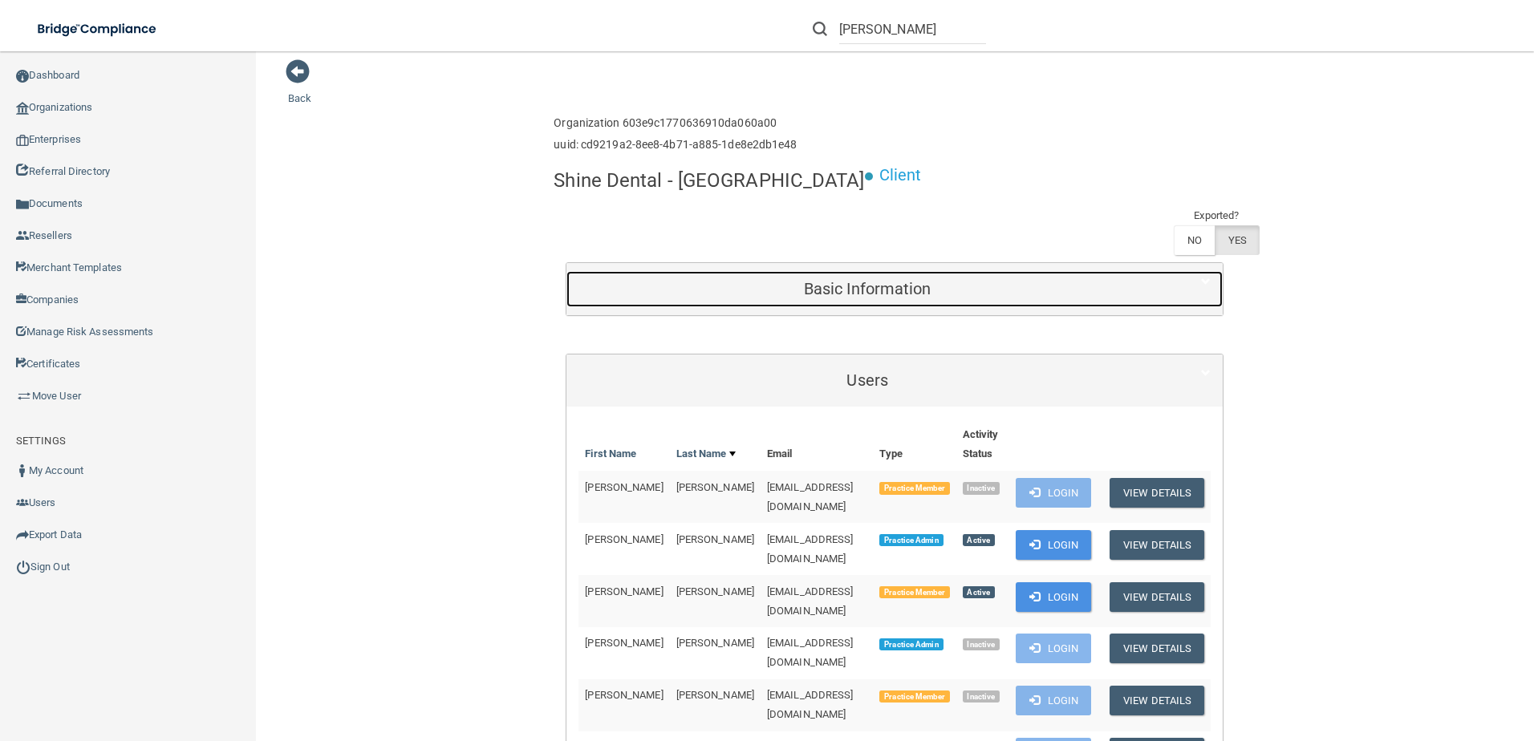
click at [673, 280] on h5 "Basic Information" at bounding box center [868, 289] width 578 height 18
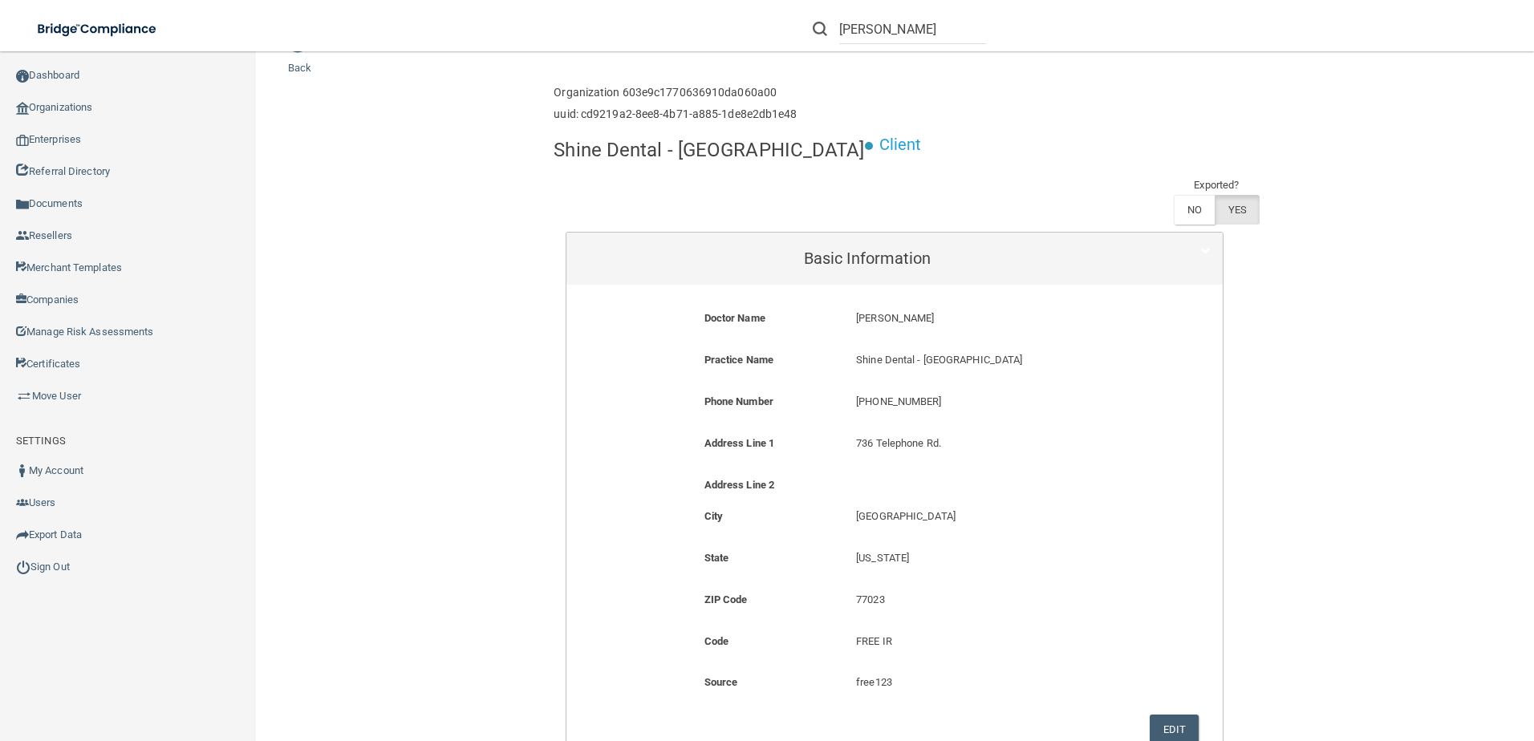
scroll to position [0, 0]
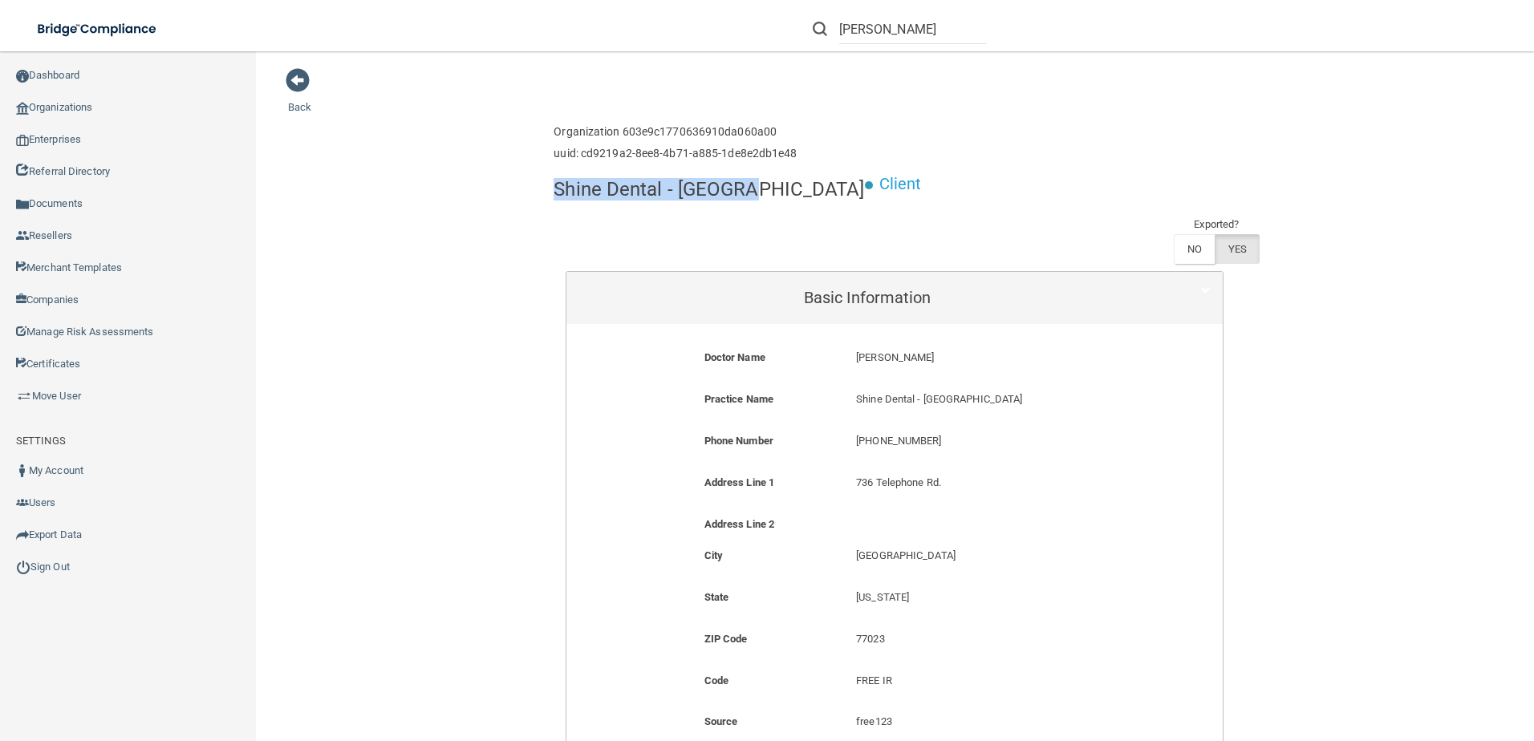
drag, startPoint x: 744, startPoint y: 189, endPoint x: 538, endPoint y: 185, distance: 206.2
copy h4 "Shine Dental - [GEOGRAPHIC_DATA]"
